Goal: Information Seeking & Learning: Learn about a topic

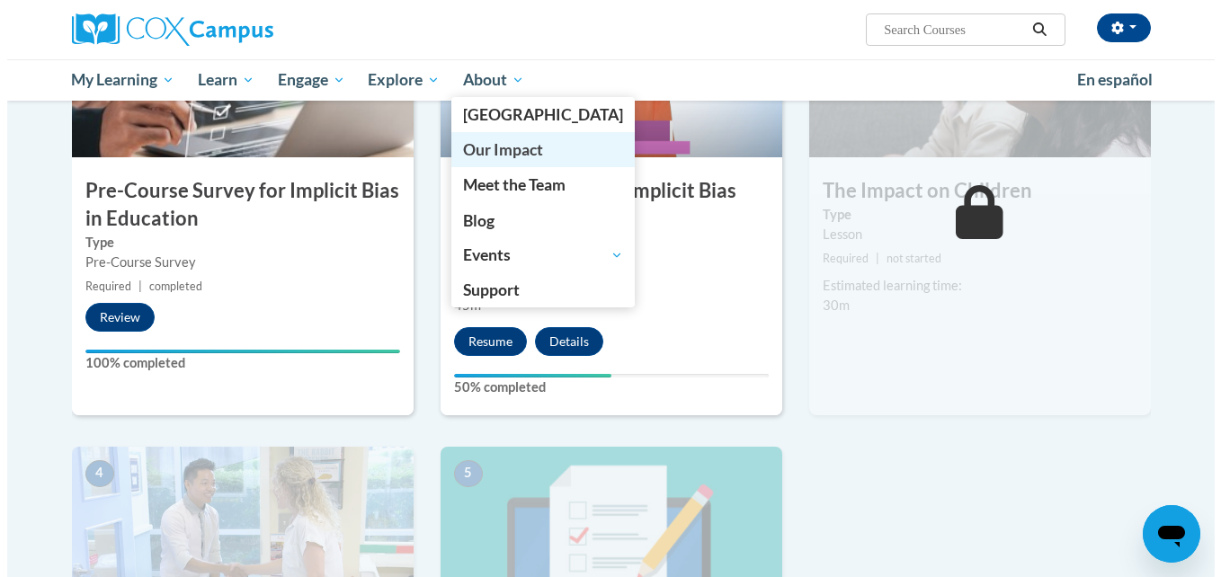
scroll to position [351, 0]
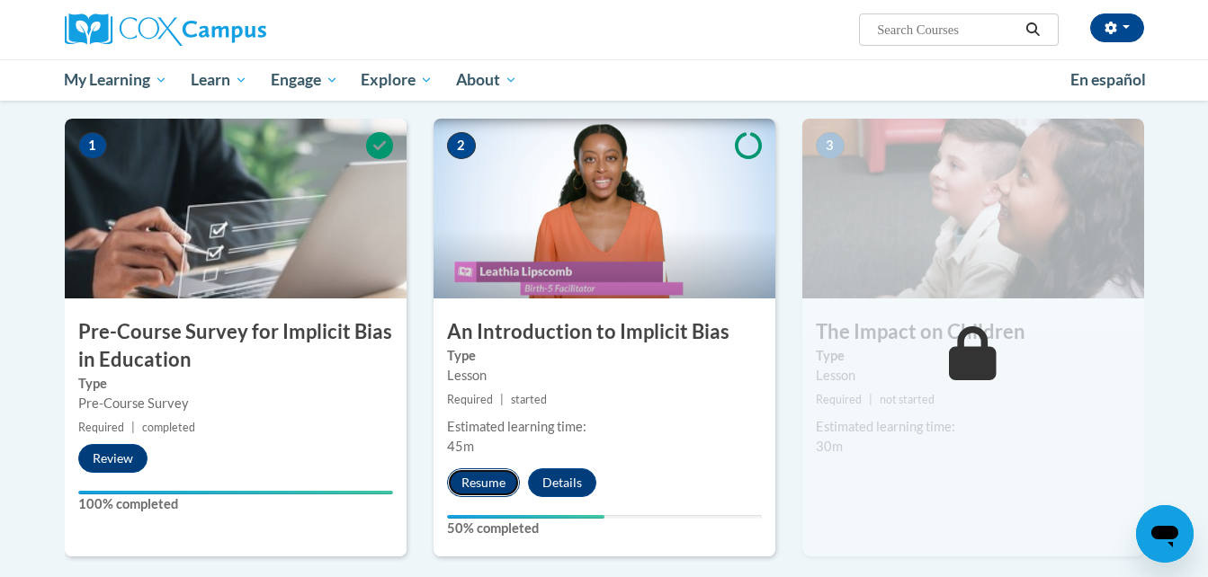
click at [504, 479] on button "Resume" at bounding box center [483, 482] width 73 height 29
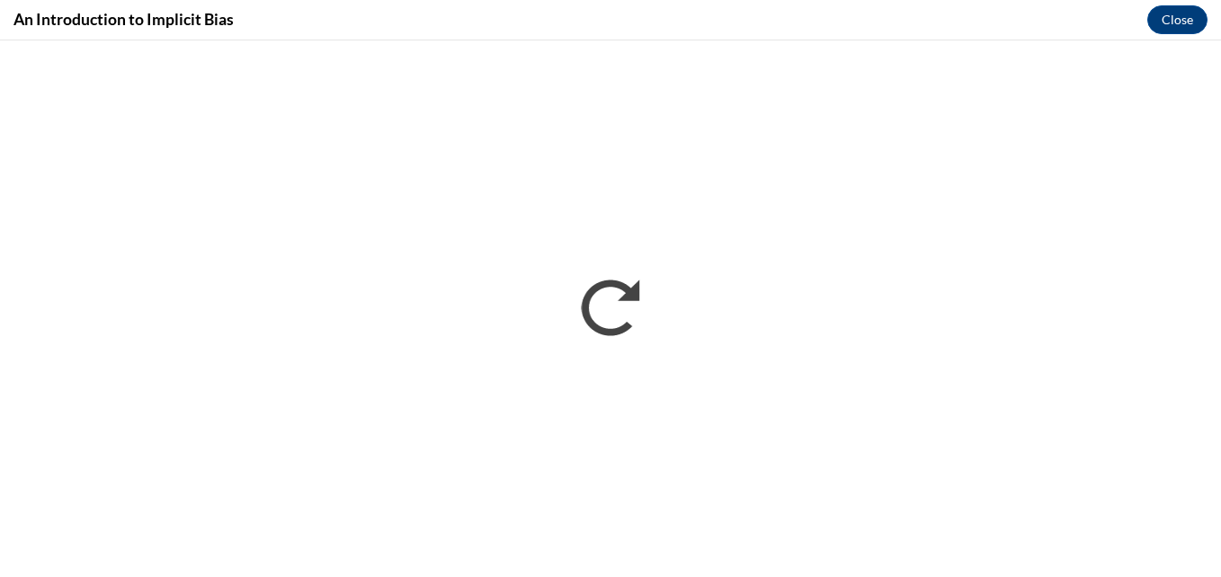
scroll to position [0, 0]
click at [1182, 13] on button "Close" at bounding box center [1177, 19] width 60 height 29
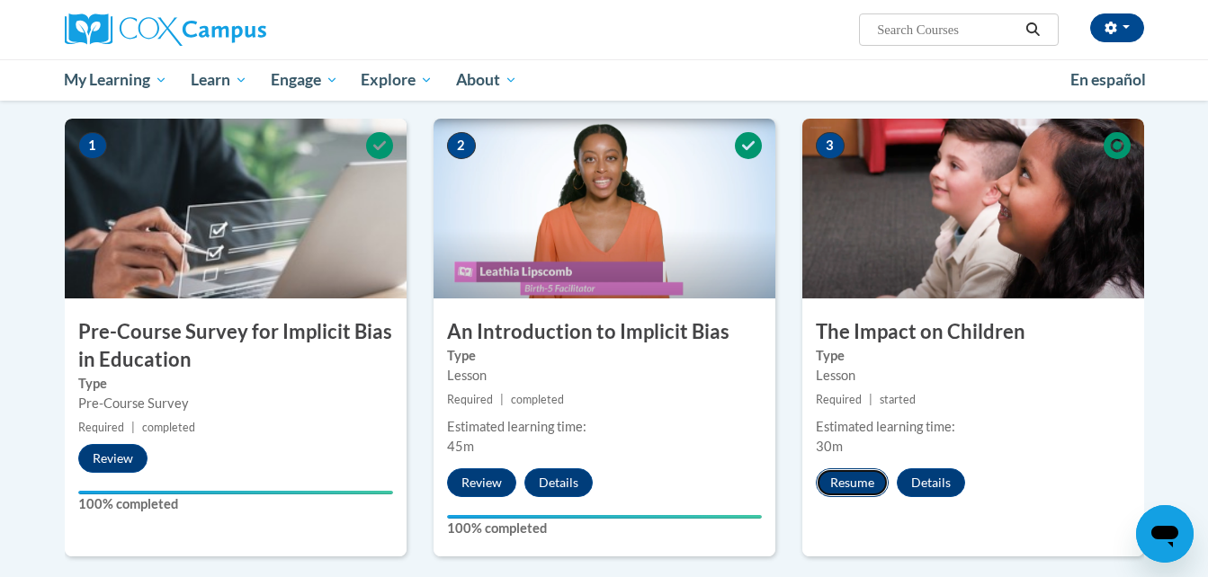
click at [865, 486] on button "Resume" at bounding box center [852, 482] width 73 height 29
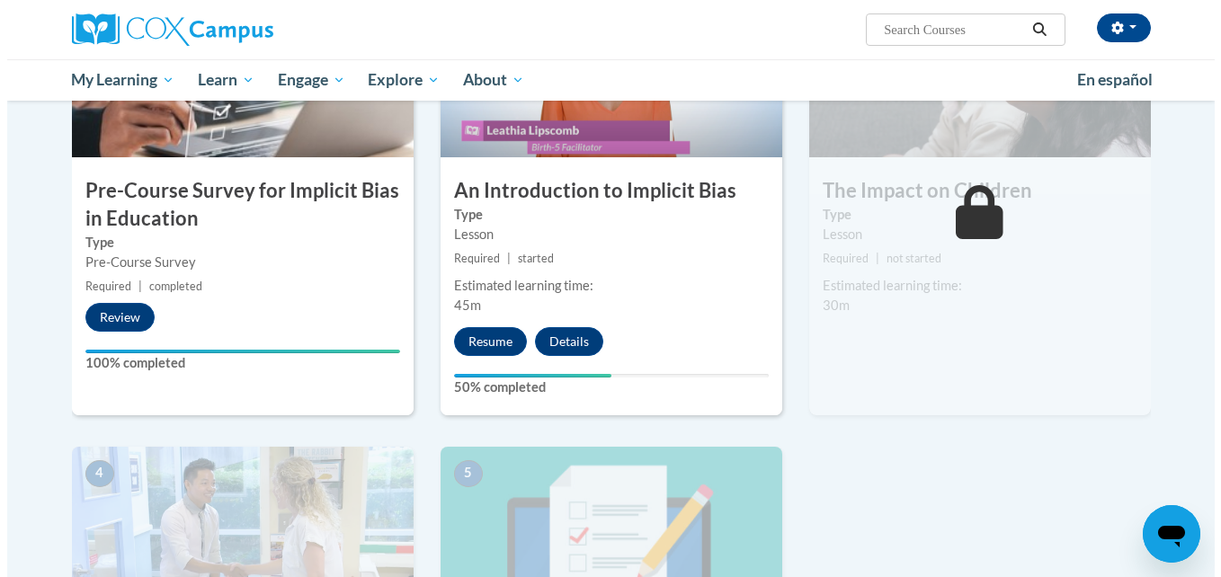
scroll to position [351, 0]
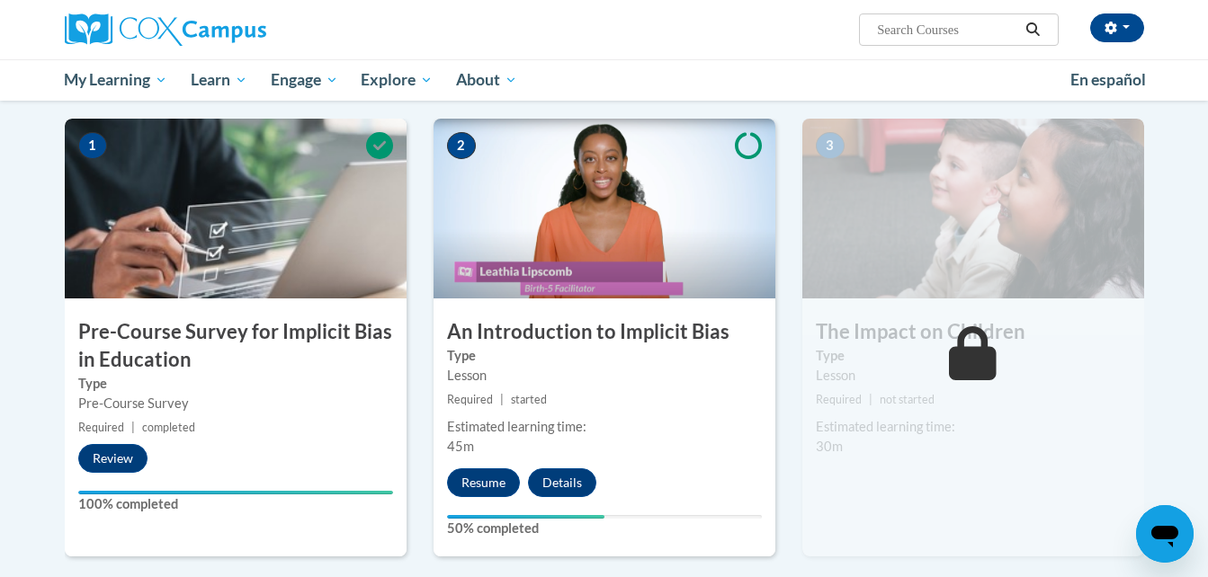
click at [941, 296] on img at bounding box center [973, 209] width 342 height 180
click at [494, 482] on button "Resume" at bounding box center [483, 482] width 73 height 29
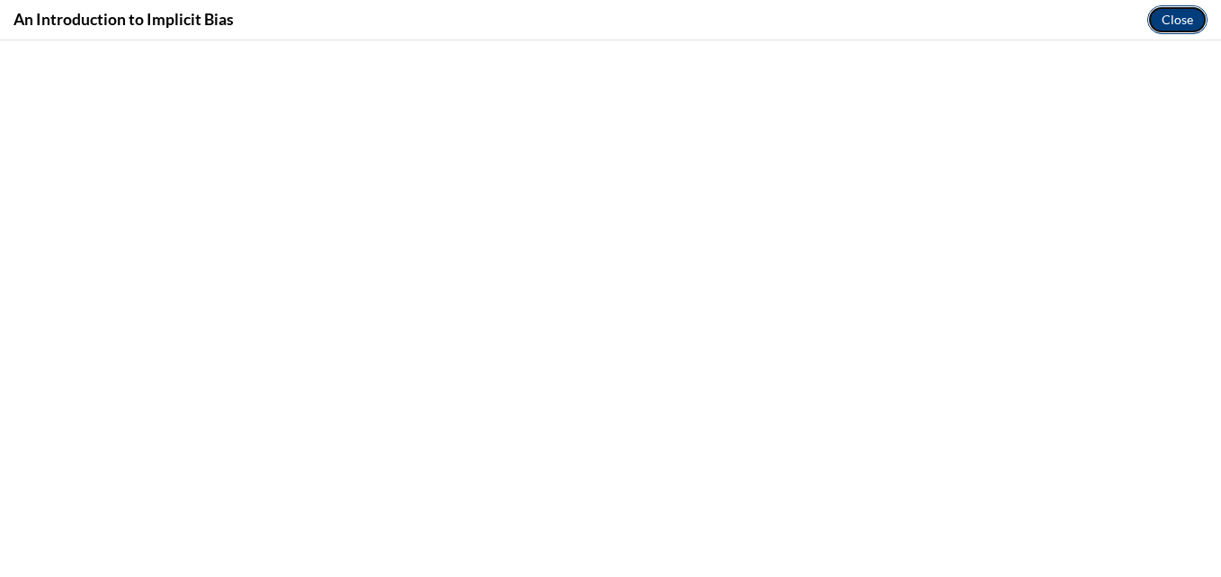
click at [1184, 17] on button "Close" at bounding box center [1177, 19] width 60 height 29
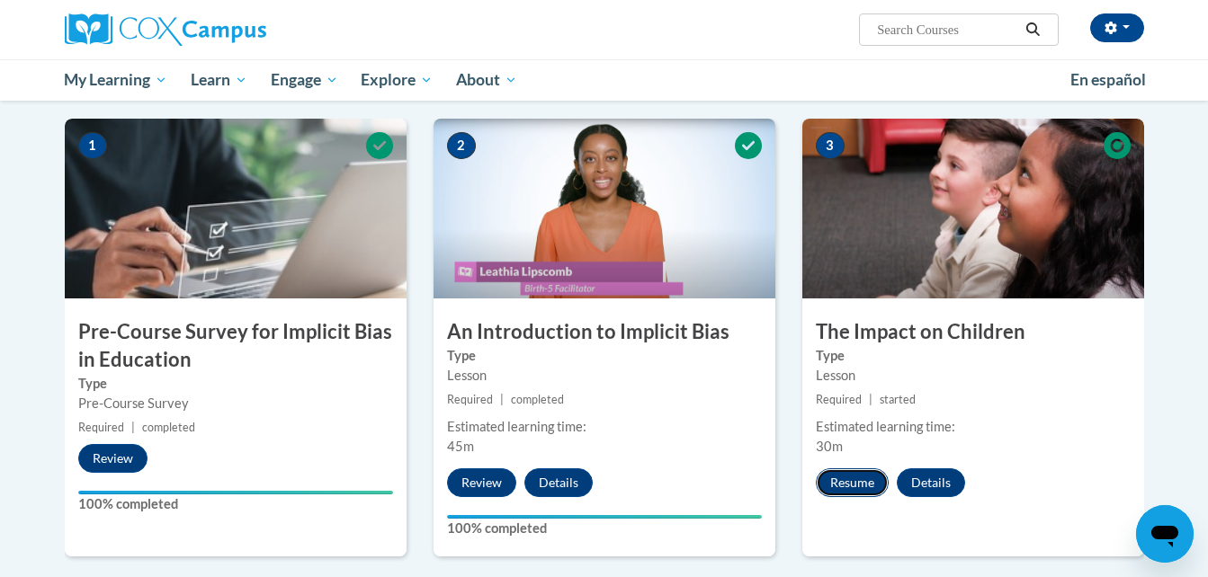
click at [842, 490] on button "Resume" at bounding box center [852, 482] width 73 height 29
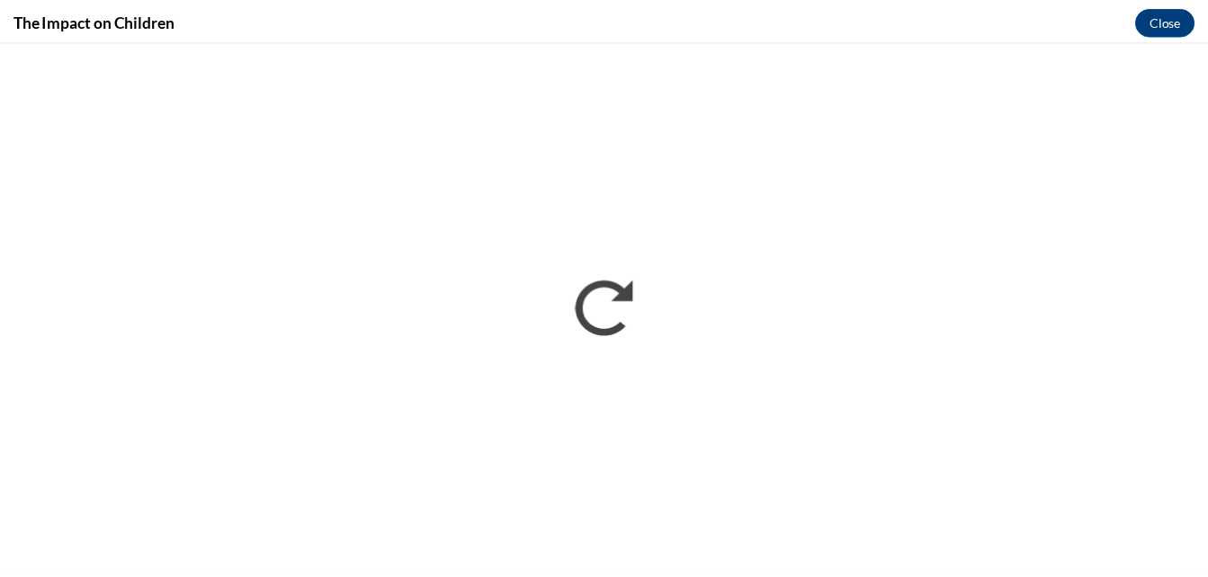
scroll to position [0, 0]
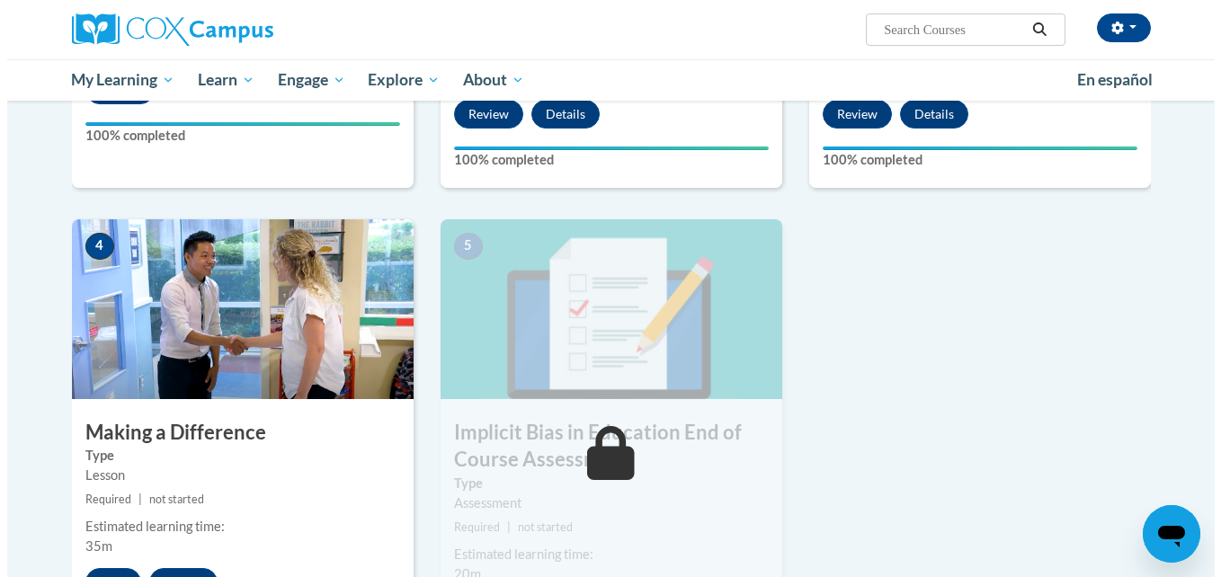
scroll to position [780, 0]
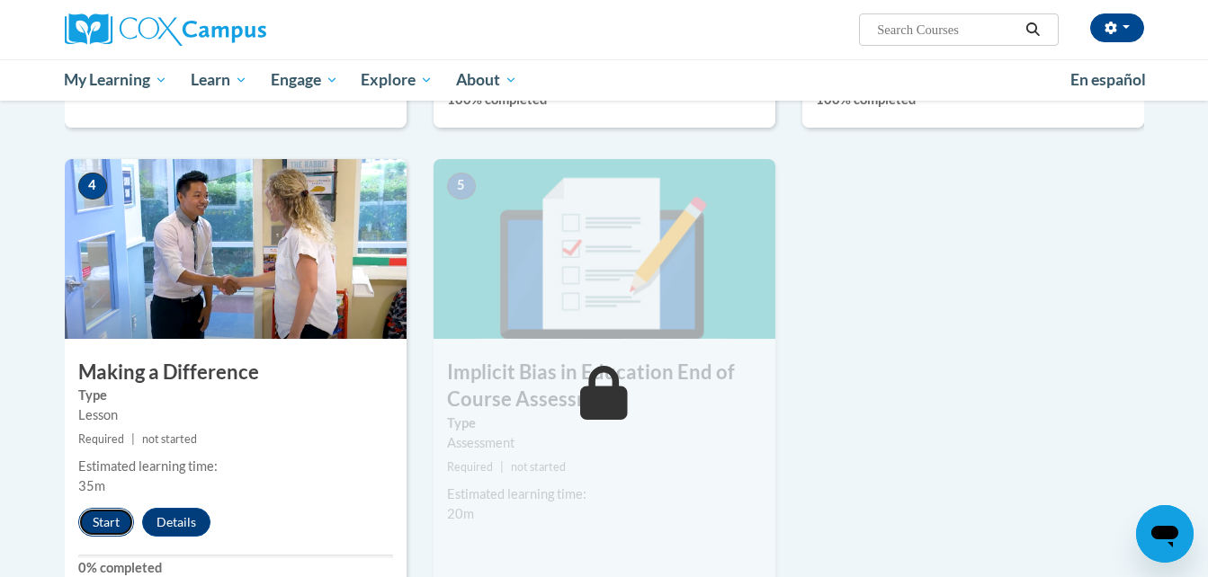
click at [114, 517] on button "Start" at bounding box center [106, 522] width 56 height 29
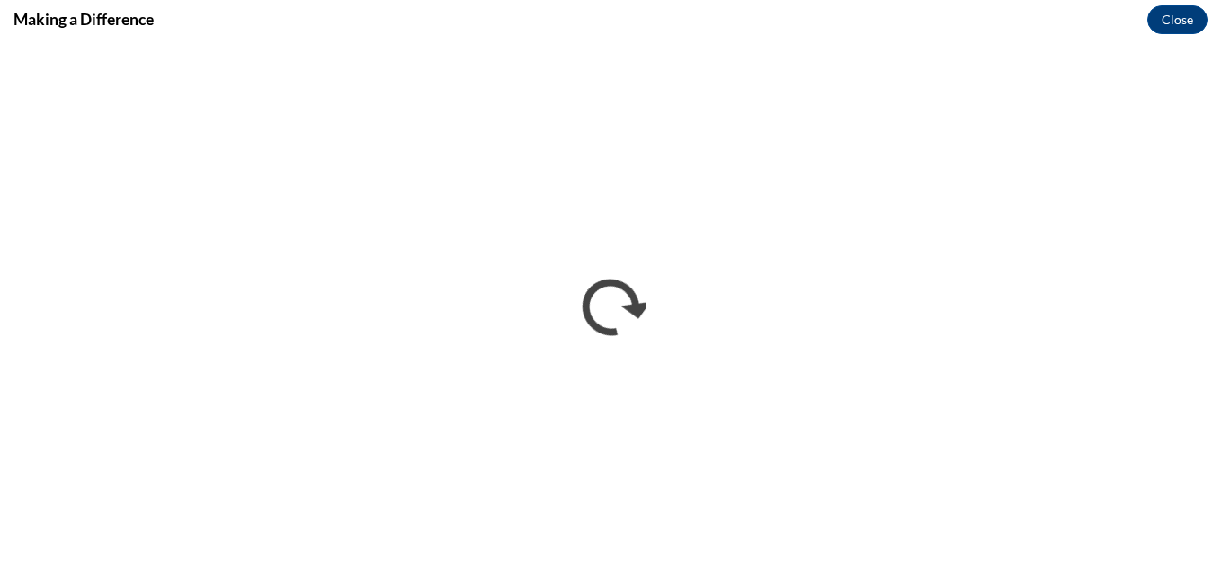
scroll to position [0, 0]
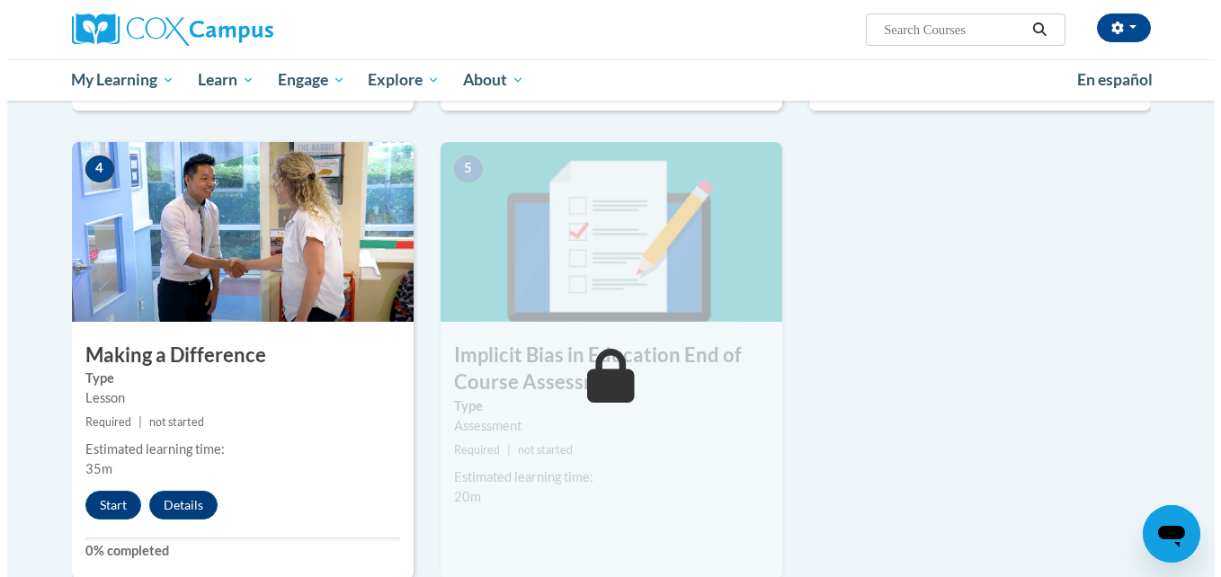
scroll to position [803, 0]
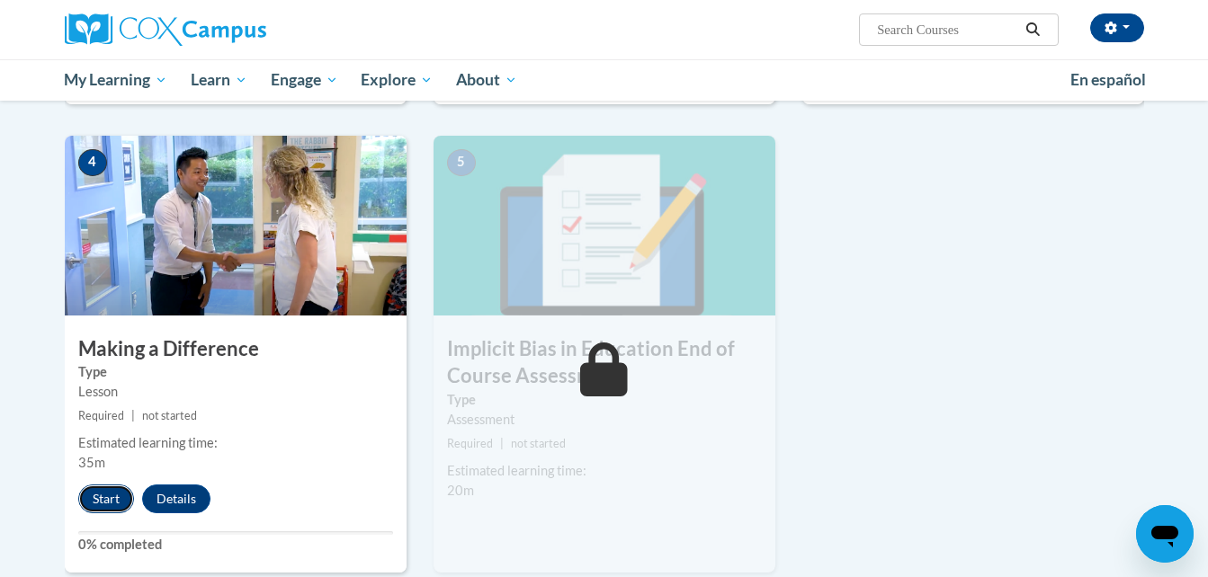
click at [108, 495] on button "Start" at bounding box center [106, 499] width 56 height 29
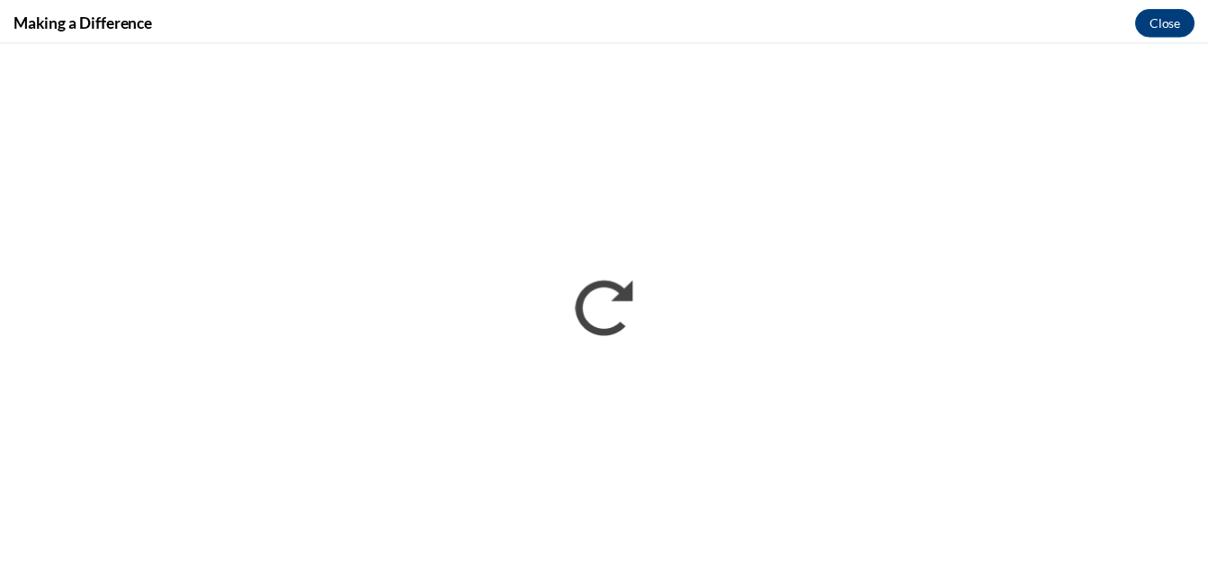
scroll to position [0, 0]
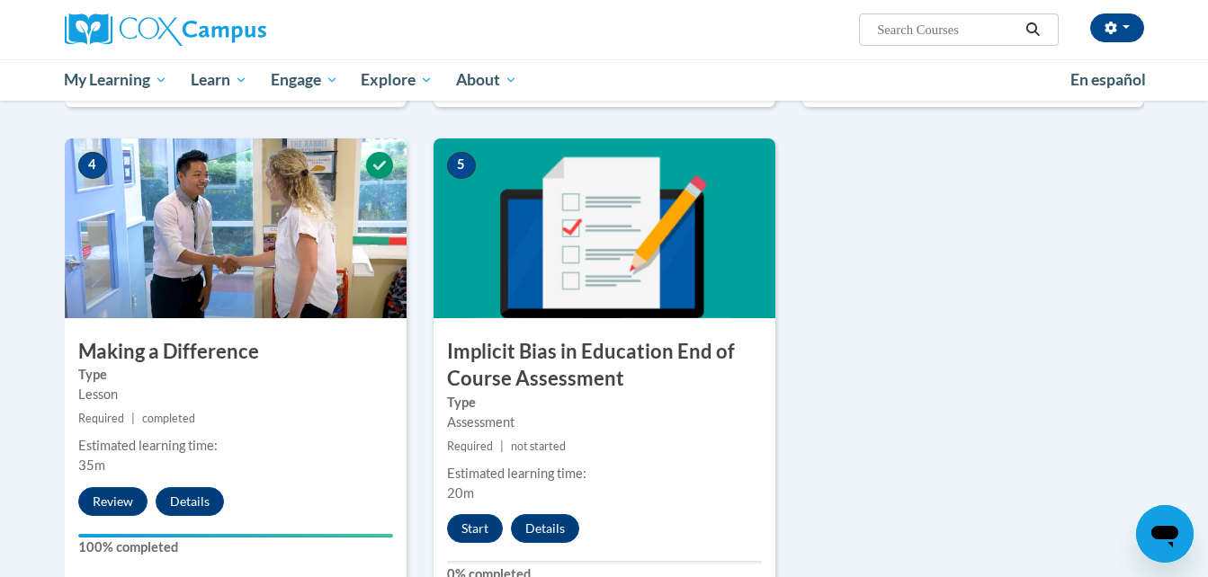
scroll to position [827, 0]
